Goal: Task Accomplishment & Management: Manage account settings

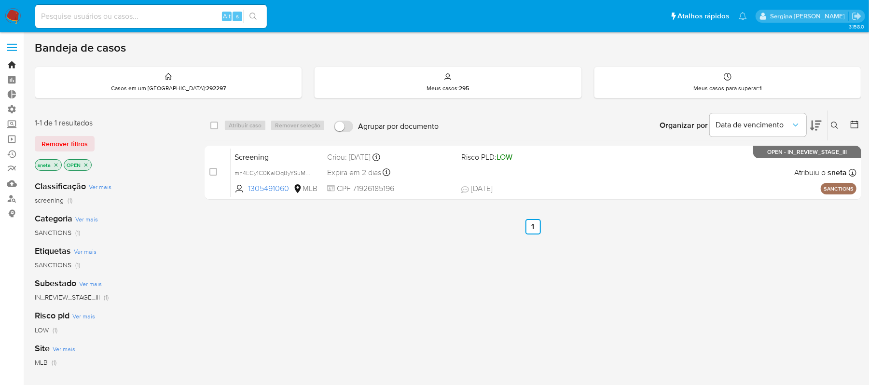
click at [11, 66] on link "Bandeja" at bounding box center [57, 64] width 115 height 15
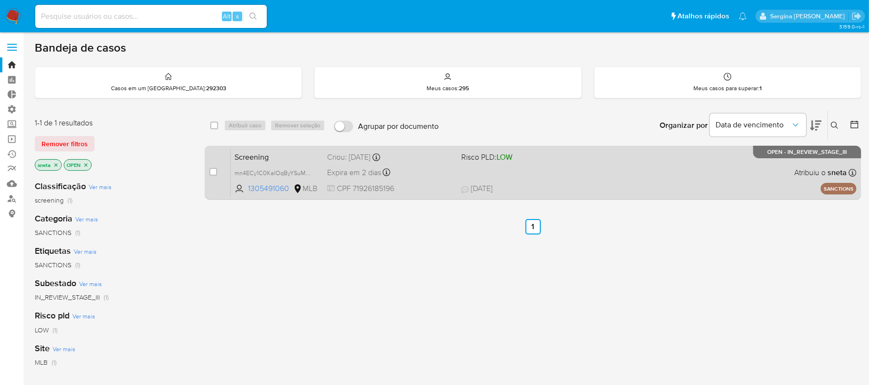
click at [536, 171] on div "Screening mn4ECy1C0KaIOqByYSuMsxpz 1305491060 MLB Risco PLD: LOW Criou: [DATE] …" at bounding box center [544, 172] width 626 height 49
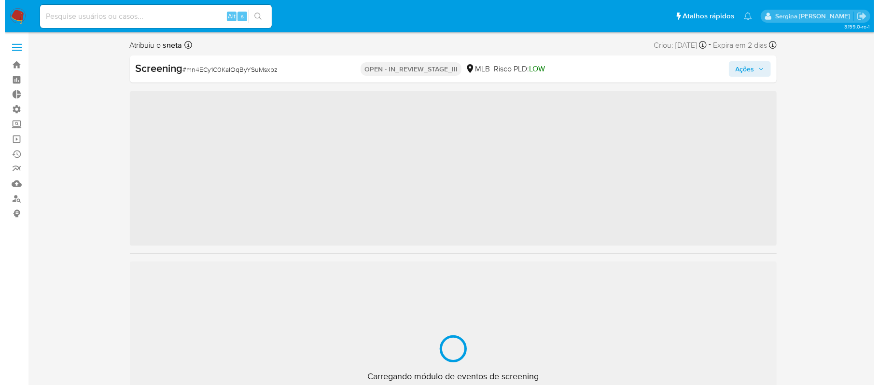
scroll to position [454, 0]
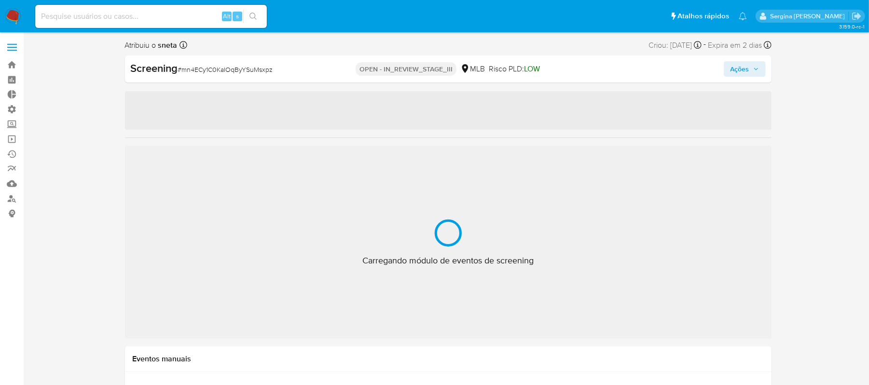
drag, startPoint x: 757, startPoint y: 70, endPoint x: 750, endPoint y: 70, distance: 7.3
click at [757, 70] on icon "button" at bounding box center [756, 69] width 6 height 6
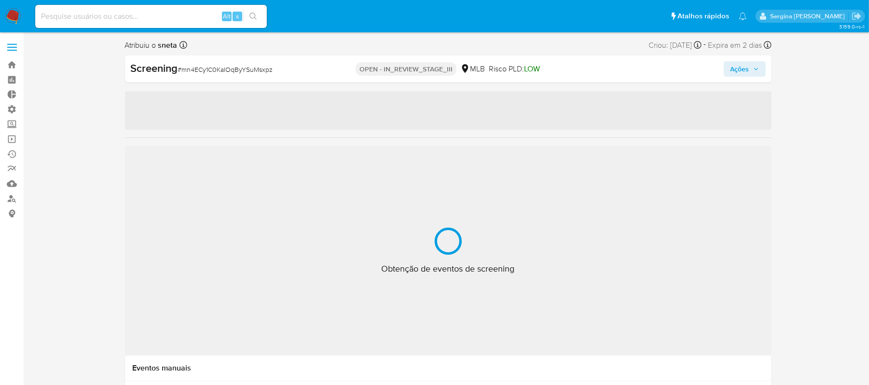
select select "10"
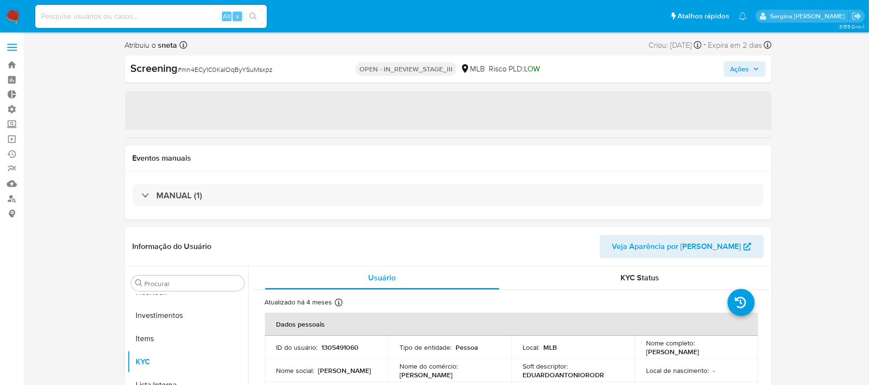
click at [747, 73] on span "Ações" at bounding box center [740, 68] width 19 height 15
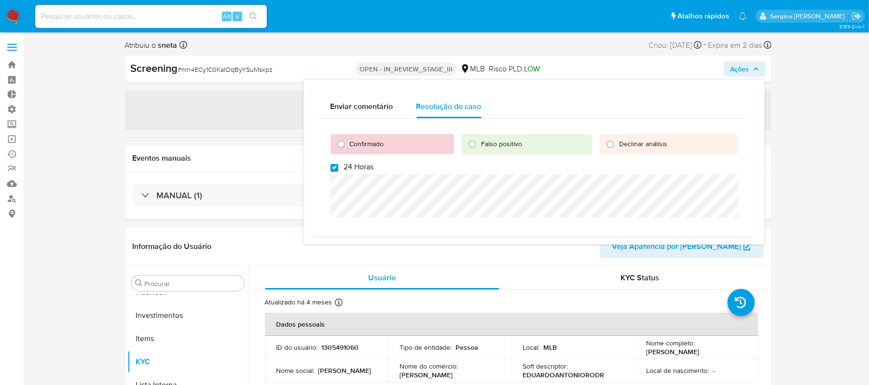
click at [335, 167] on input "24 Horas" at bounding box center [335, 168] width 8 height 8
checkbox input "false"
click at [339, 145] on input "Confirmado" at bounding box center [341, 144] width 15 height 15
radio input "true"
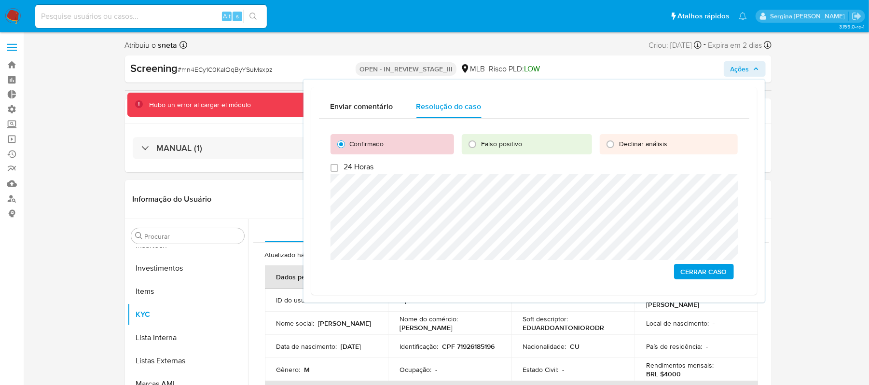
click at [696, 270] on span "Cerrar caso" at bounding box center [704, 272] width 46 height 14
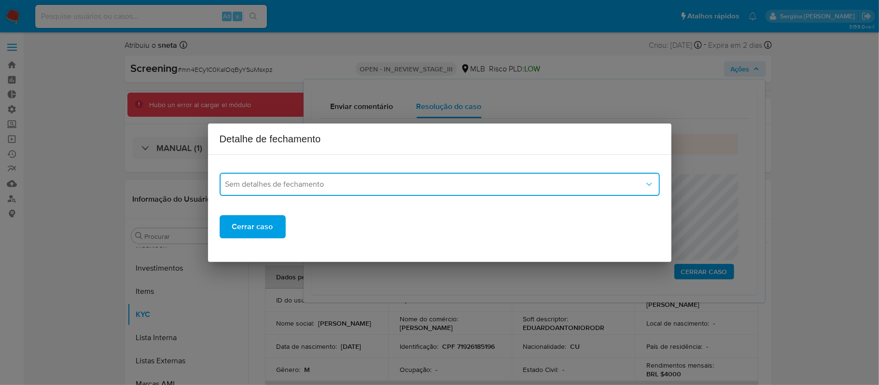
click at [340, 185] on span "Sem detalhes de fechamento" at bounding box center [434, 185] width 419 height 10
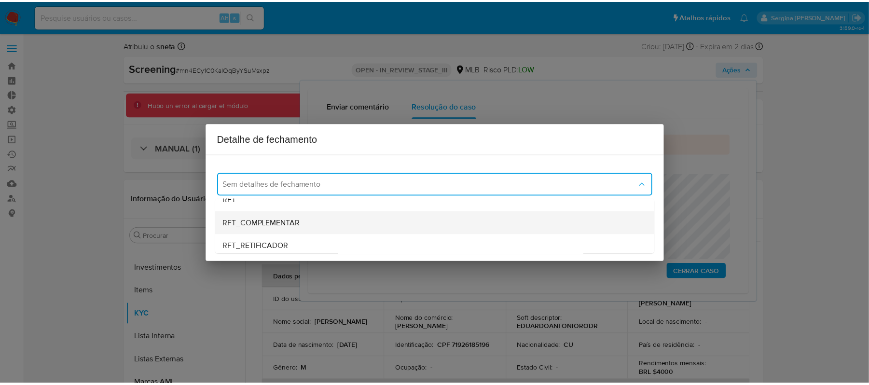
scroll to position [64, 0]
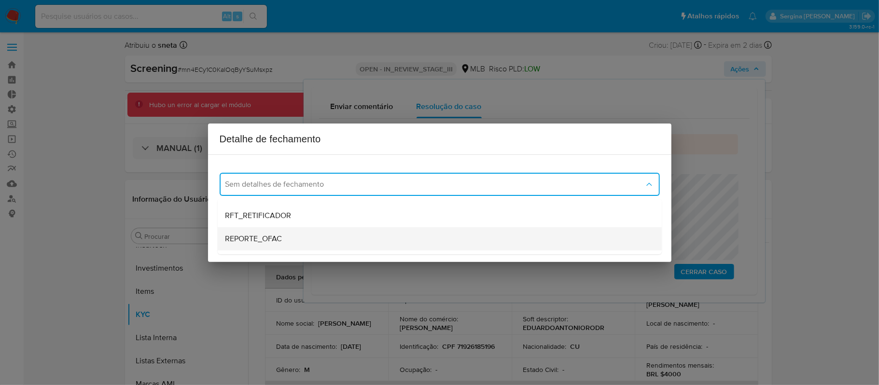
click at [279, 232] on div "REPORTE_OFAC" at bounding box center [439, 238] width 429 height 23
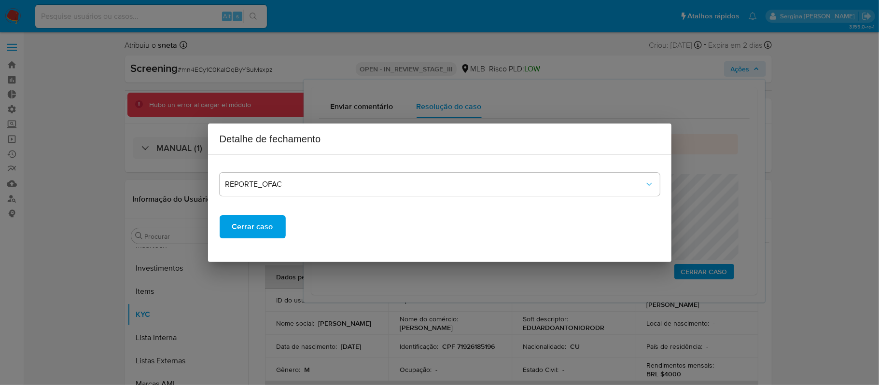
click at [271, 228] on span "Cerrar caso" at bounding box center [252, 226] width 41 height 21
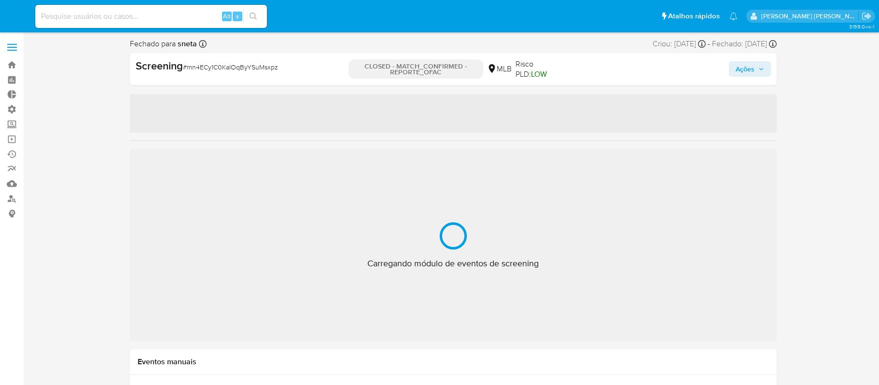
select select "10"
